Goal: Find specific page/section: Find specific page/section

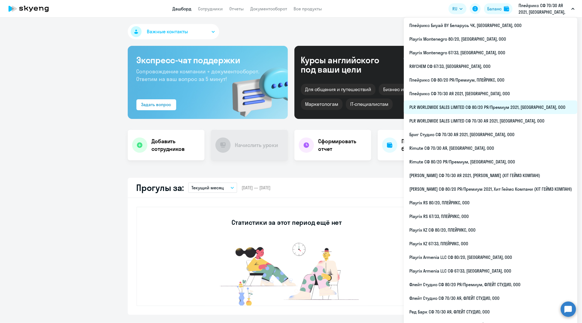
click at [486, 107] on li "PLR WORLDWIDE SALES LIMITED СФ 80/20 РЯ/Премиум 2021, [GEOGRAPHIC_DATA], ООО" at bounding box center [491, 107] width 174 height 14
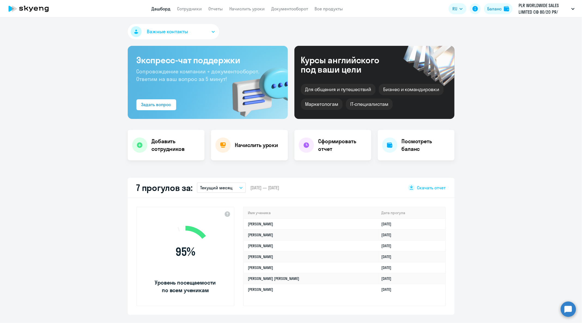
click at [190, 14] on app-header "Дашборд Сотрудники Отчеты Начислить уроки Документооборот Все продукты Дашборд …" at bounding box center [291, 8] width 582 height 17
click at [191, 8] on link "Сотрудники" at bounding box center [189, 8] width 25 height 5
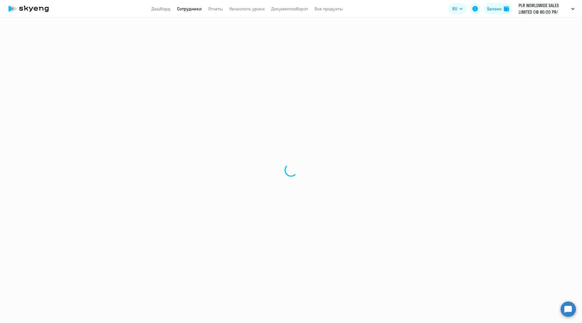
select select "30"
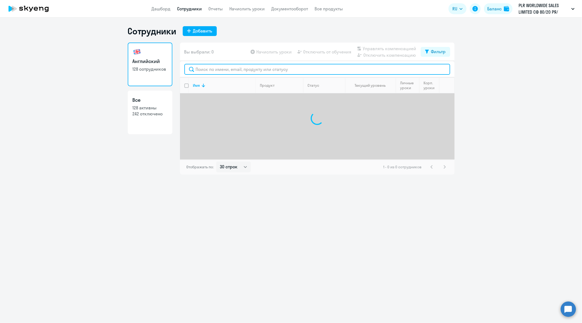
click at [244, 73] on input "text" at bounding box center [317, 69] width 266 height 11
paste input "[PERSON_NAME][EMAIL_ADDRESS][DOMAIN_NAME]"
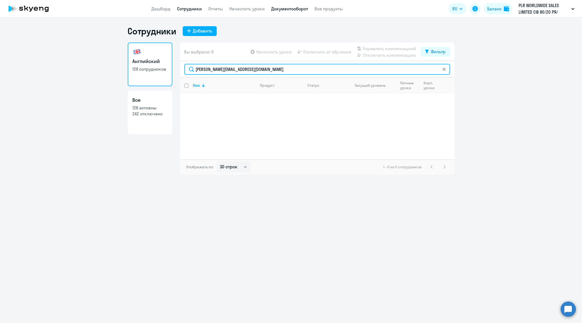
type input "[PERSON_NAME][EMAIL_ADDRESS][DOMAIN_NAME]"
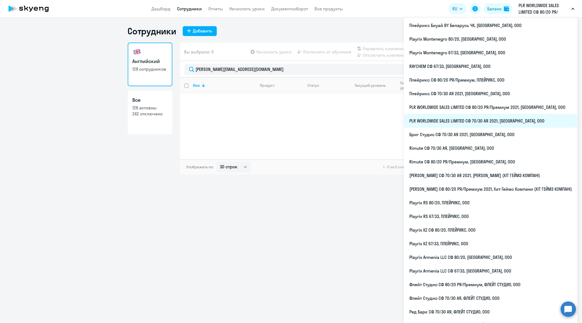
click at [512, 120] on li "PLR WORLDWIDE SALES LIMITED СФ 70/30 АЯ 2021, [GEOGRAPHIC_DATA], ООО" at bounding box center [491, 121] width 174 height 14
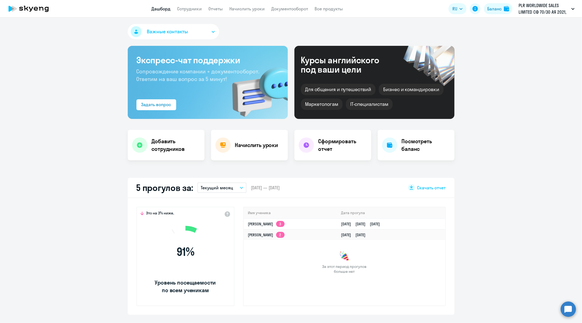
click at [183, 13] on app-header "Дашборд Сотрудники Отчеты Начислить уроки Документооборот Все продукты Дашборд …" at bounding box center [291, 8] width 582 height 17
click at [187, 8] on link "Сотрудники" at bounding box center [189, 8] width 25 height 5
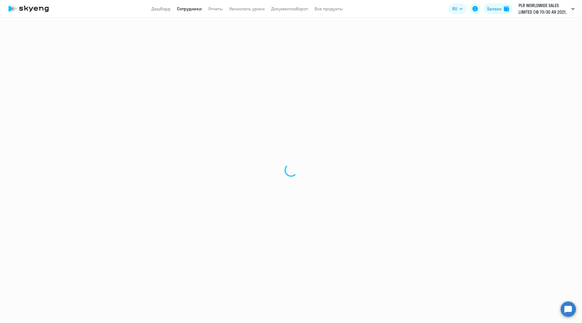
select select "30"
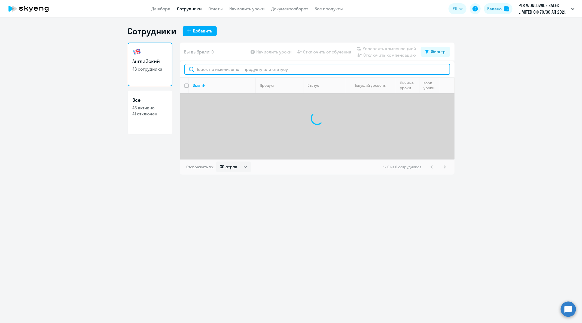
click at [261, 69] on input "text" at bounding box center [317, 69] width 266 height 11
type input "м"
paste input "[PERSON_NAME][EMAIL_ADDRESS][DOMAIN_NAME]"
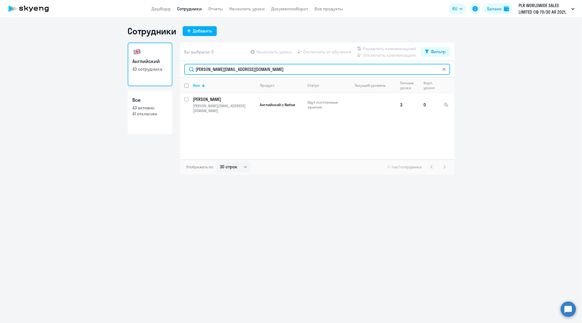
type input "[PERSON_NAME][EMAIL_ADDRESS][DOMAIN_NAME]"
